Goal: Task Accomplishment & Management: Manage account settings

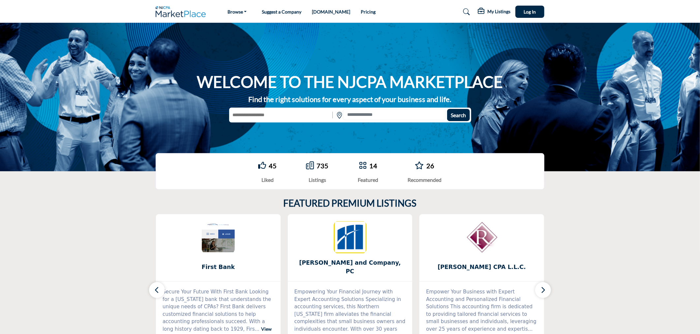
click at [266, 108] on div "Search" at bounding box center [349, 115] width 241 height 15
click at [533, 17] on button "Log In" at bounding box center [530, 12] width 29 height 12
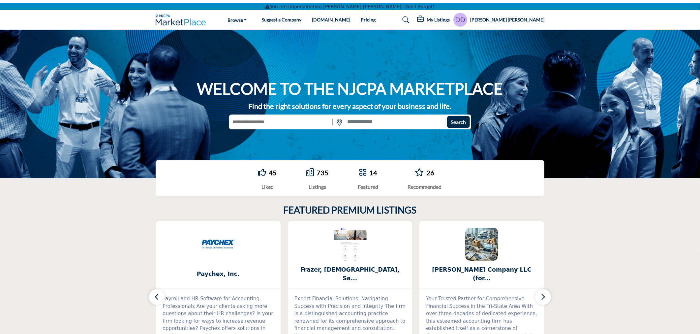
click at [516, 19] on h5 "Danica Dela Pena" at bounding box center [507, 19] width 74 height 7
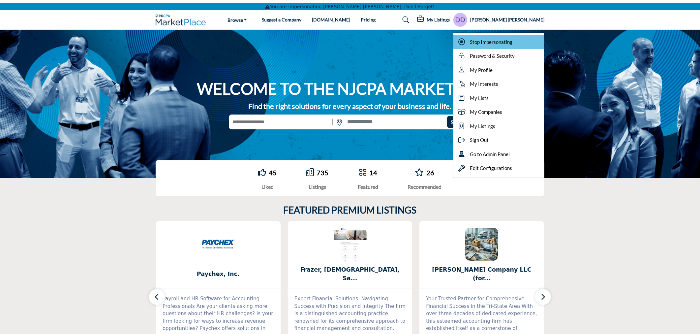
click at [513, 44] on span "Stop Impersonating" at bounding box center [491, 42] width 43 height 8
click at [0, 0] on div at bounding box center [0, 0] width 0 height 0
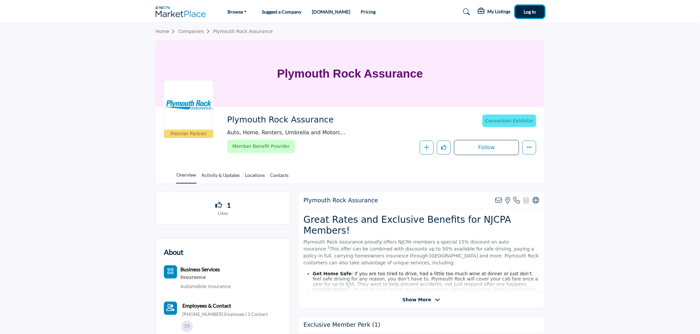
click at [531, 15] on button "Log In" at bounding box center [530, 12] width 29 height 12
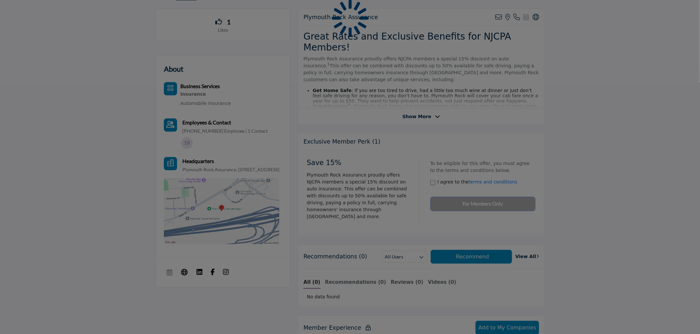
scroll to position [183, 0]
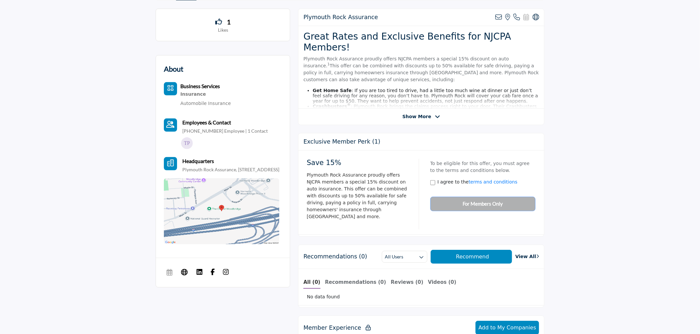
click at [427, 116] on span "Show More" at bounding box center [416, 116] width 29 height 7
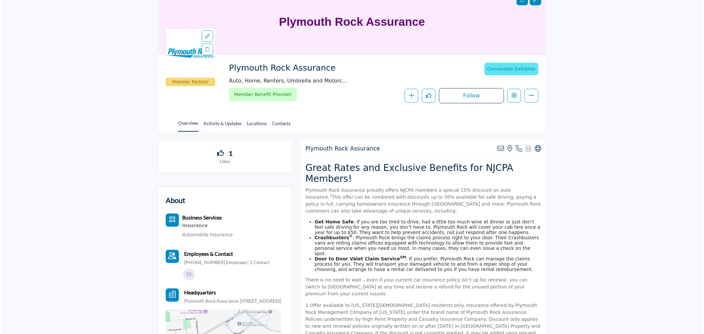
scroll to position [0, 0]
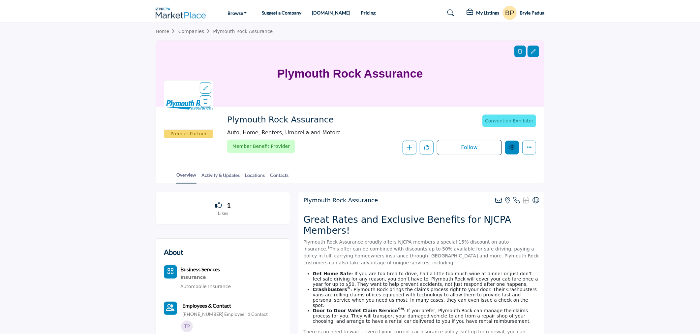
click at [513, 144] on button "Edit company" at bounding box center [512, 148] width 14 height 14
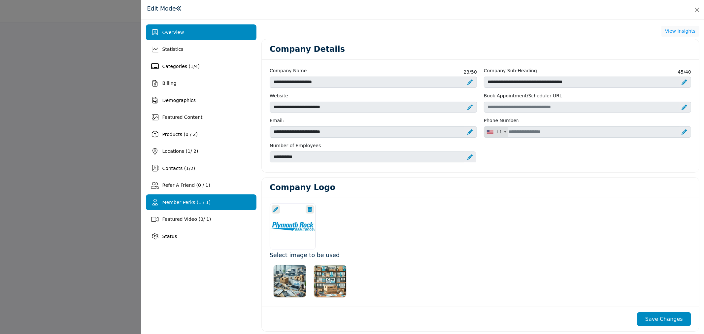
click at [186, 206] on div "Member Perks (1 / 1)" at bounding box center [201, 202] width 110 height 16
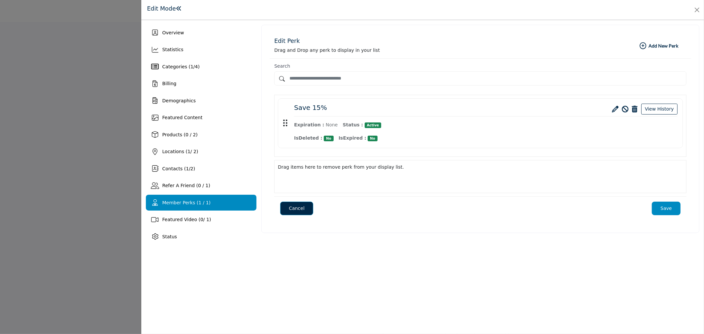
click at [617, 109] on icon at bounding box center [615, 109] width 7 height 7
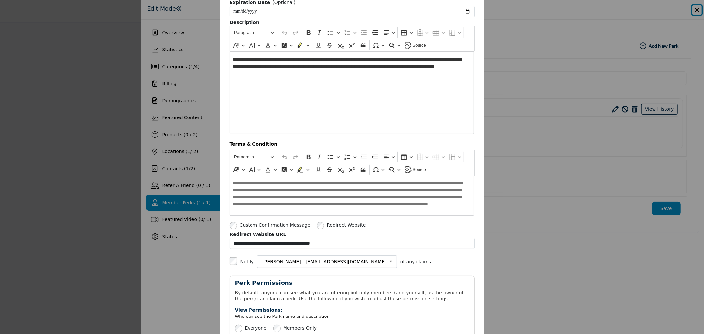
scroll to position [73, 0]
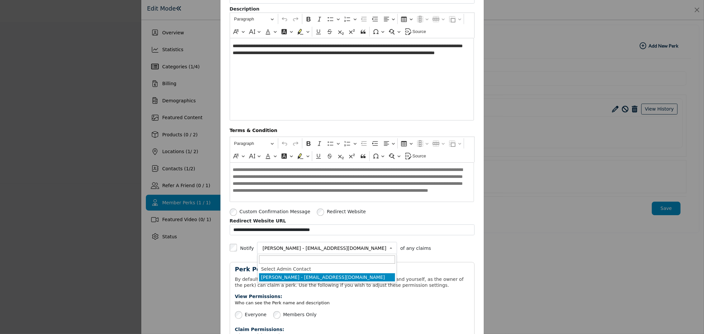
click at [341, 250] on link "Chris West - cwest@plymouthrock.com" at bounding box center [327, 248] width 135 height 8
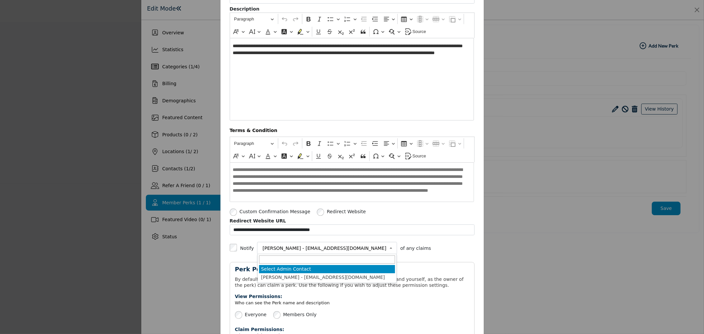
click at [301, 269] on li "Select Admin Contact" at bounding box center [327, 269] width 136 height 8
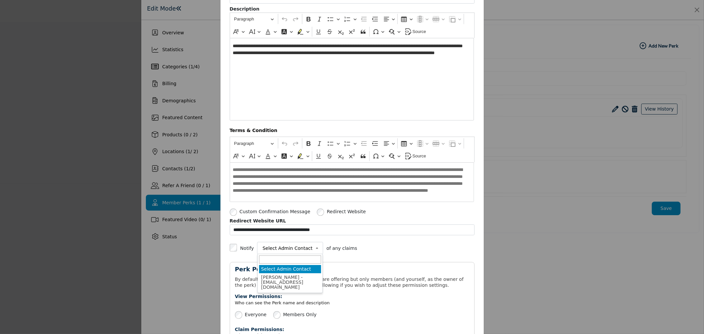
click at [315, 248] on b at bounding box center [318, 248] width 6 height 8
click at [388, 250] on div "**********" at bounding box center [352, 248] width 245 height 13
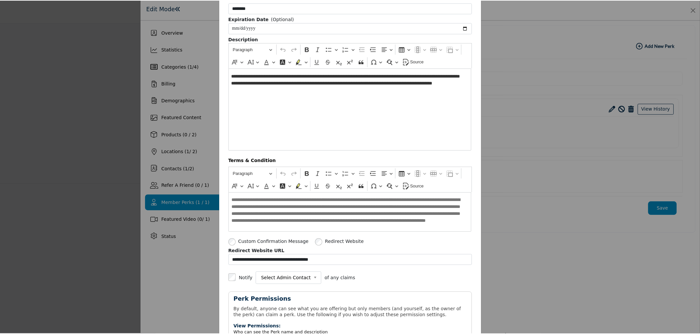
scroll to position [0, 0]
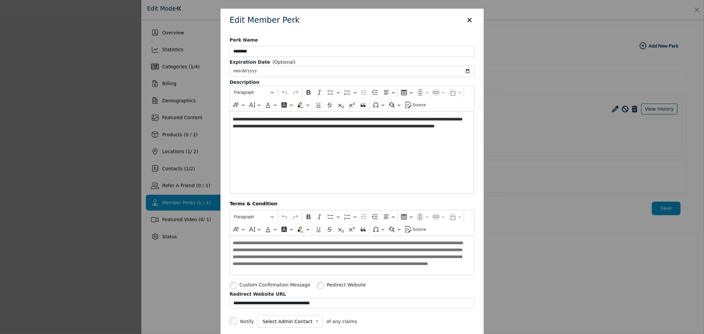
click at [466, 20] on button "×" at bounding box center [470, 19] width 10 height 13
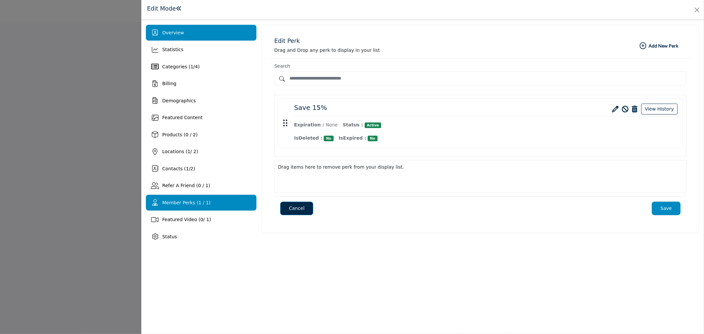
click at [180, 34] on span "Overview" at bounding box center [173, 32] width 22 height 5
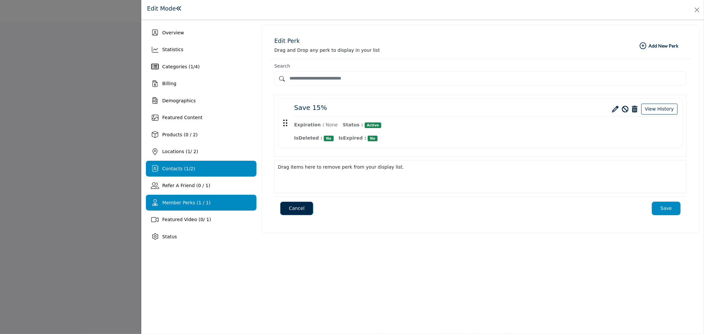
click at [179, 166] on span "Contacts ( 1 / 2 )" at bounding box center [178, 168] width 33 height 5
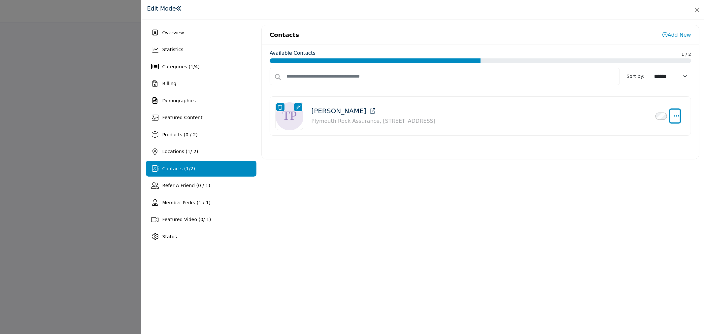
click at [678, 112] on button "Select Droddown options" at bounding box center [675, 116] width 10 height 13
click at [694, 12] on button "Close" at bounding box center [696, 9] width 9 height 9
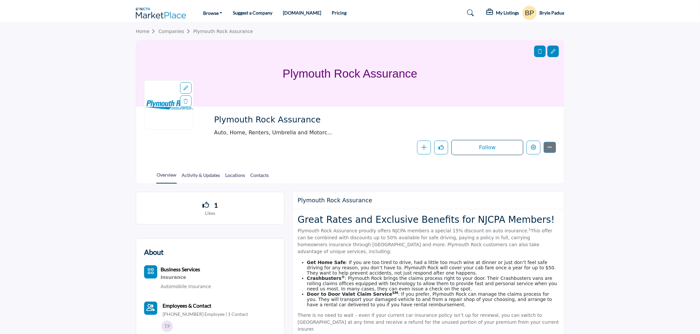
drag, startPoint x: 320, startPoint y: 121, endPoint x: 214, endPoint y: 115, distance: 105.7
click at [214, 115] on span "Plymouth Rock Assurance" at bounding box center [288, 119] width 149 height 11
copy span "Plymouth Rock Assurance"
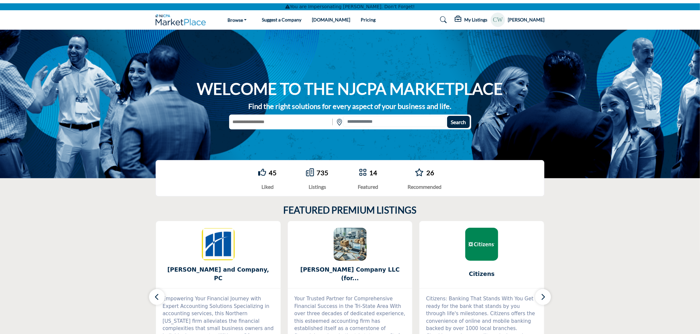
click at [463, 22] on icon at bounding box center [459, 19] width 8 height 7
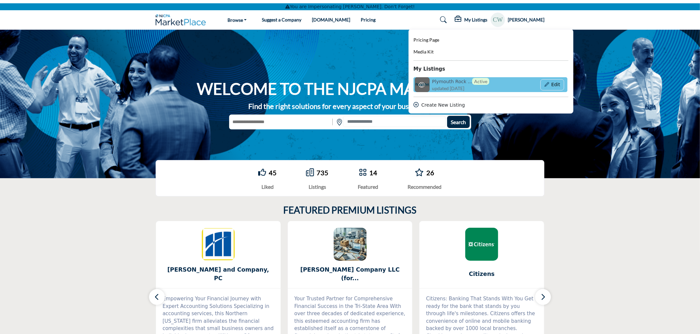
click at [465, 80] on h6 "Plymouth Rock ... Active" at bounding box center [460, 81] width 57 height 7
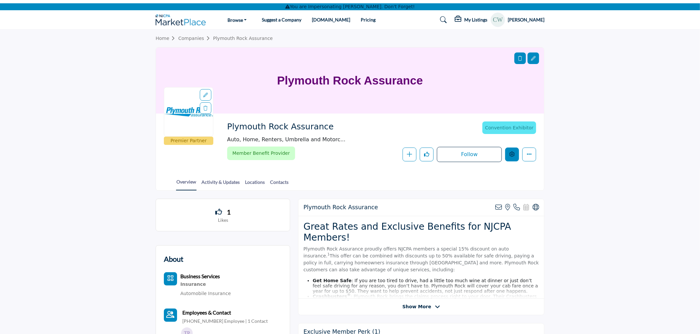
click at [513, 157] on button "Edit company" at bounding box center [512, 154] width 14 height 14
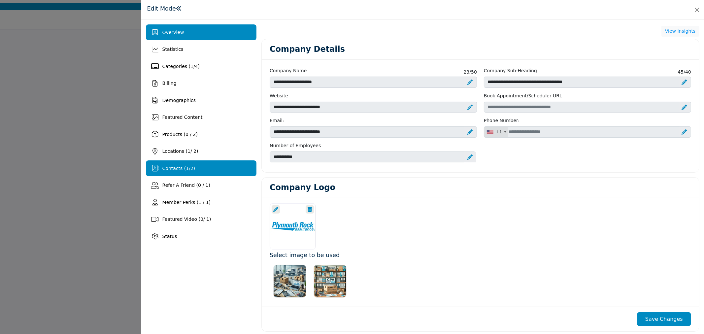
click at [194, 164] on div "Contacts ( 1 / 2 )" at bounding box center [201, 168] width 110 height 16
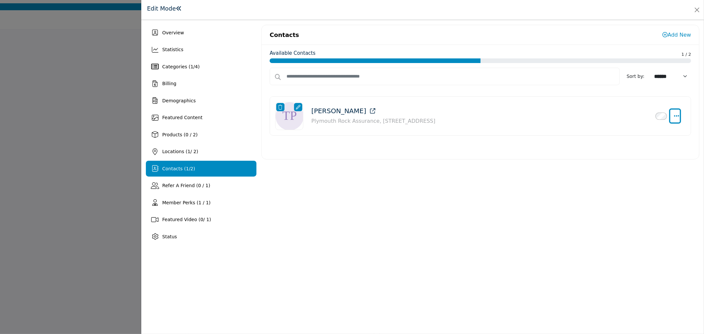
click at [676, 117] on icon "Select Droddown options" at bounding box center [676, 116] width 5 height 6
click at [636, 180] on link "Make Admin" at bounding box center [645, 179] width 64 height 12
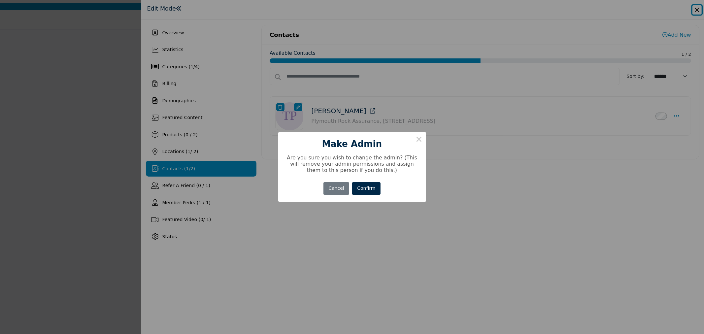
click at [367, 187] on button "Confirm" at bounding box center [366, 188] width 28 height 13
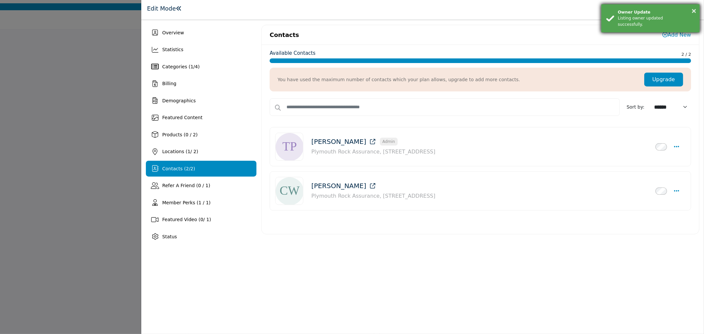
click at [698, 7] on div "× Owner Update Listing owner updated successfully." at bounding box center [650, 18] width 99 height 29
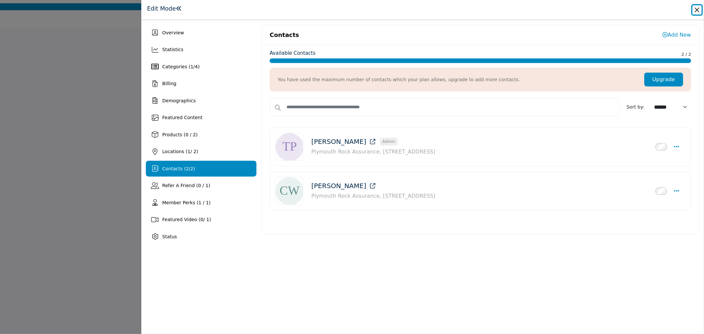
click at [698, 7] on button "Close" at bounding box center [696, 9] width 9 height 9
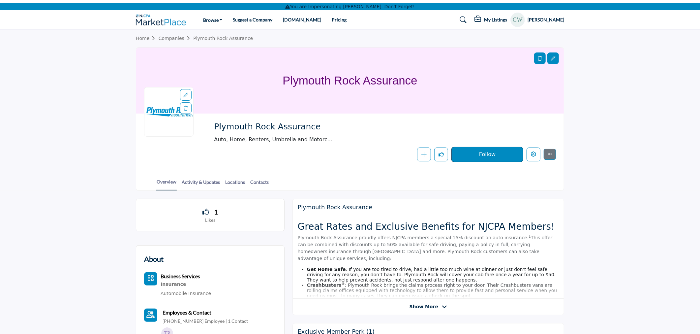
click at [516, 154] on button "Follow" at bounding box center [488, 154] width 72 height 15
click at [533, 153] on icon "Edit company" at bounding box center [533, 153] width 5 height 5
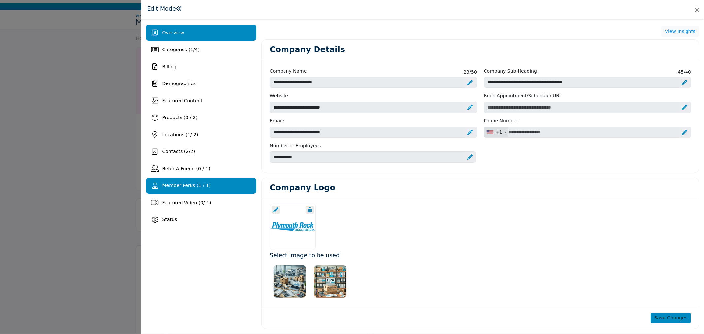
click at [197, 185] on span "Member Perks (1 / 1)" at bounding box center [186, 185] width 48 height 5
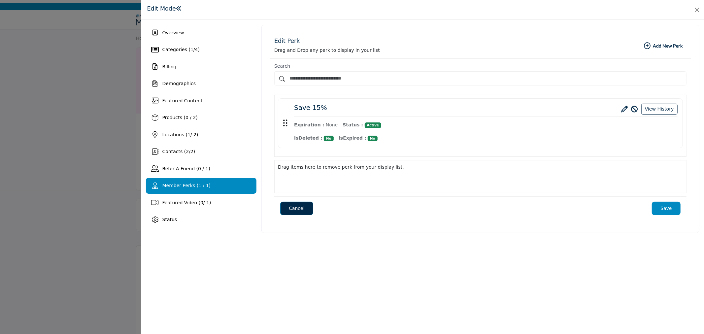
click at [627, 109] on icon at bounding box center [624, 109] width 7 height 7
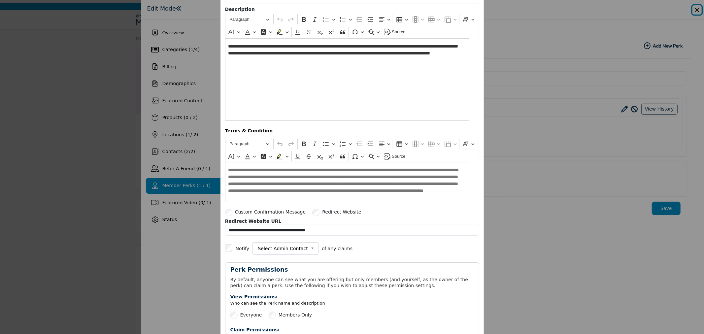
scroll to position [73, 0]
click at [282, 249] on span "Select Admin Contact" at bounding box center [283, 248] width 50 height 8
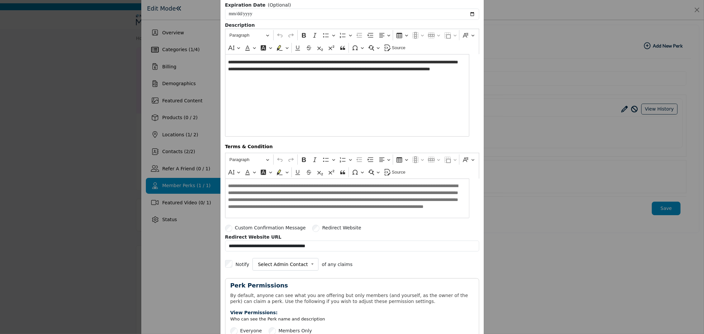
scroll to position [146, 0]
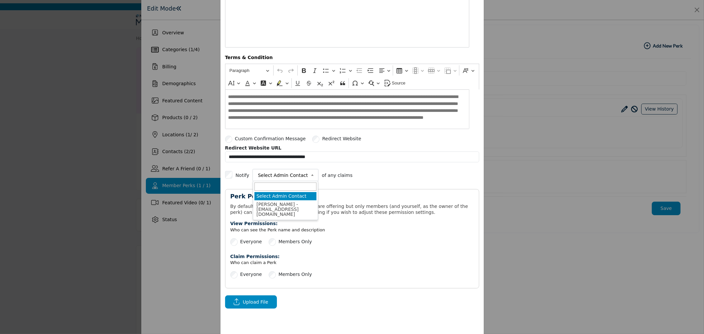
click at [279, 177] on span "Select Admin Contact" at bounding box center [283, 175] width 50 height 8
click at [272, 210] on li "Tim Passarotti - tpassarotti@plymouthrock.com" at bounding box center [285, 209] width 62 height 18
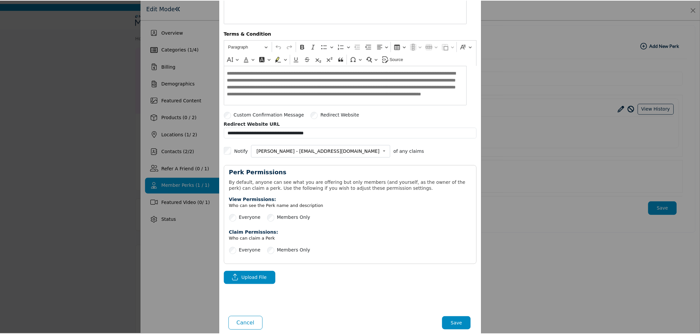
scroll to position [183, 0]
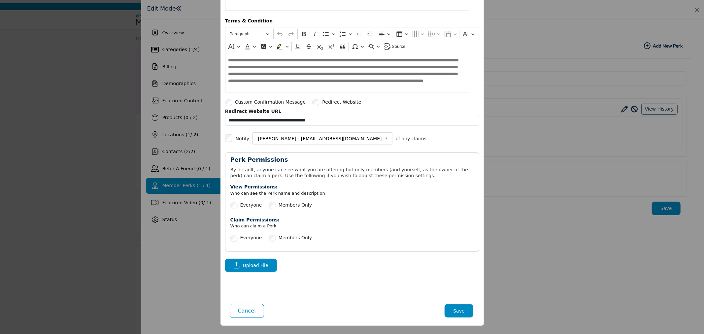
click at [455, 307] on button "Save" at bounding box center [458, 310] width 29 height 13
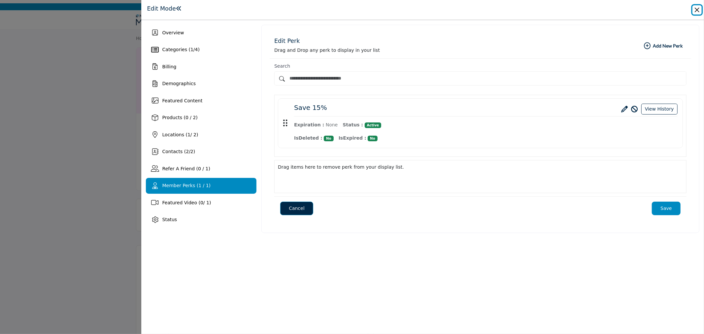
click at [693, 8] on button "Close" at bounding box center [696, 9] width 9 height 9
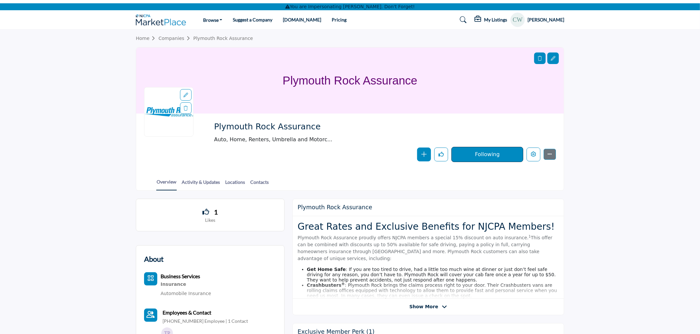
click at [556, 11] on nav "Browse Vendors & Service Providers Suggest a Company" at bounding box center [350, 19] width 700 height 19
click at [552, 19] on h5 "[PERSON_NAME]" at bounding box center [546, 19] width 37 height 7
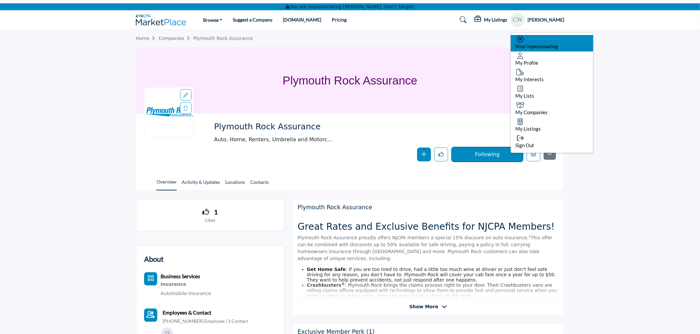
click at [540, 42] on div "Stop Impersonating" at bounding box center [552, 43] width 82 height 16
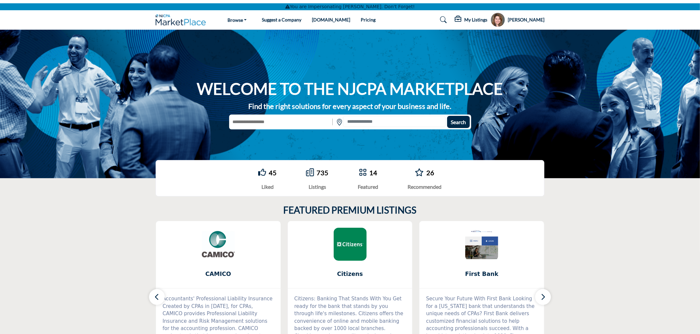
click at [287, 120] on input "text" at bounding box center [280, 122] width 102 height 12
type input "********"
click at [447, 116] on button "Search" at bounding box center [458, 122] width 23 height 12
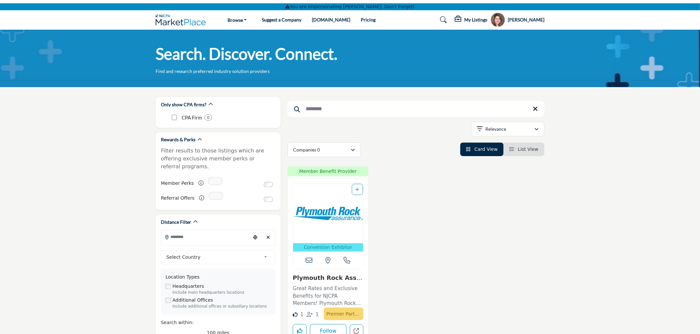
click at [306, 220] on img "Open Listing in new tab" at bounding box center [328, 213] width 70 height 59
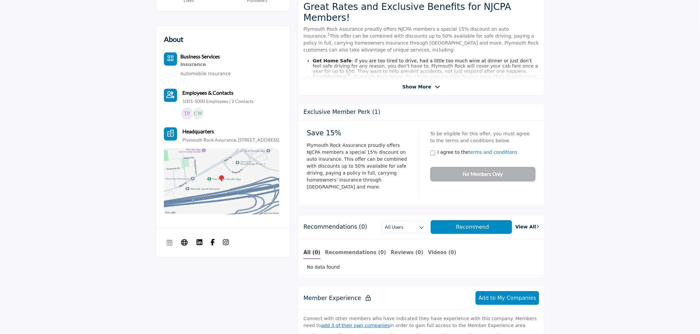
scroll to position [183, 0]
